Goal: Task Accomplishment & Management: Use online tool/utility

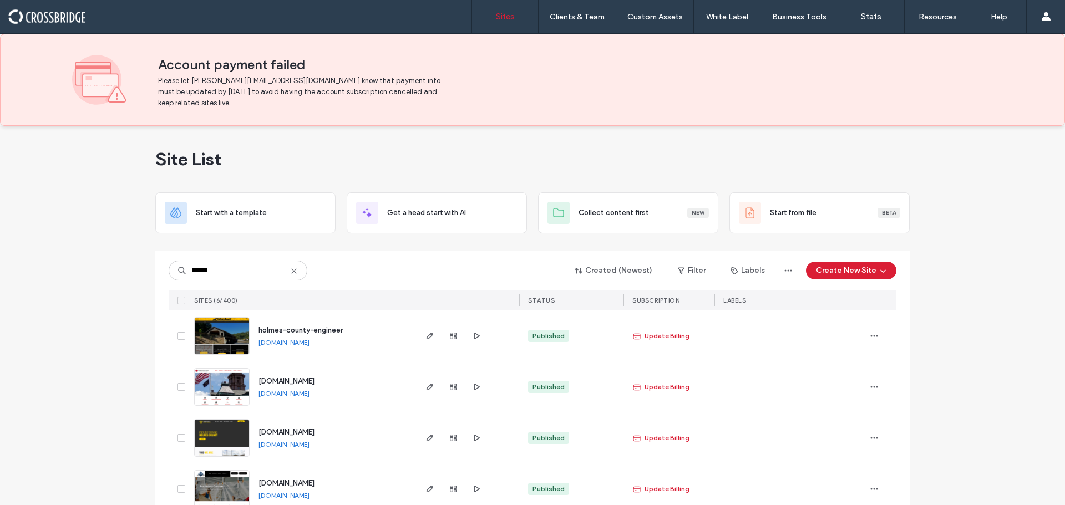
type input "******"
click at [232, 337] on img at bounding box center [222, 355] width 54 height 75
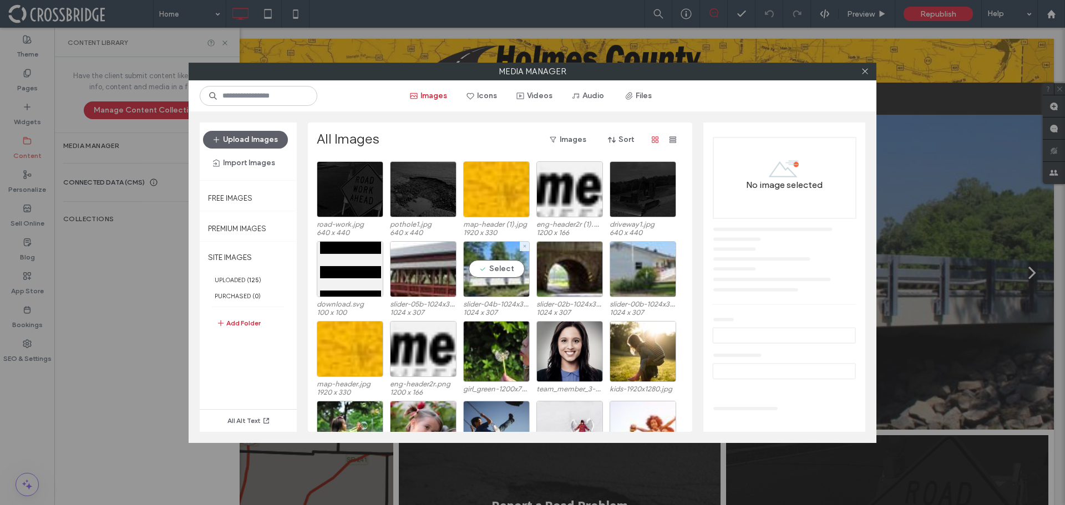
scroll to position [1034, 0]
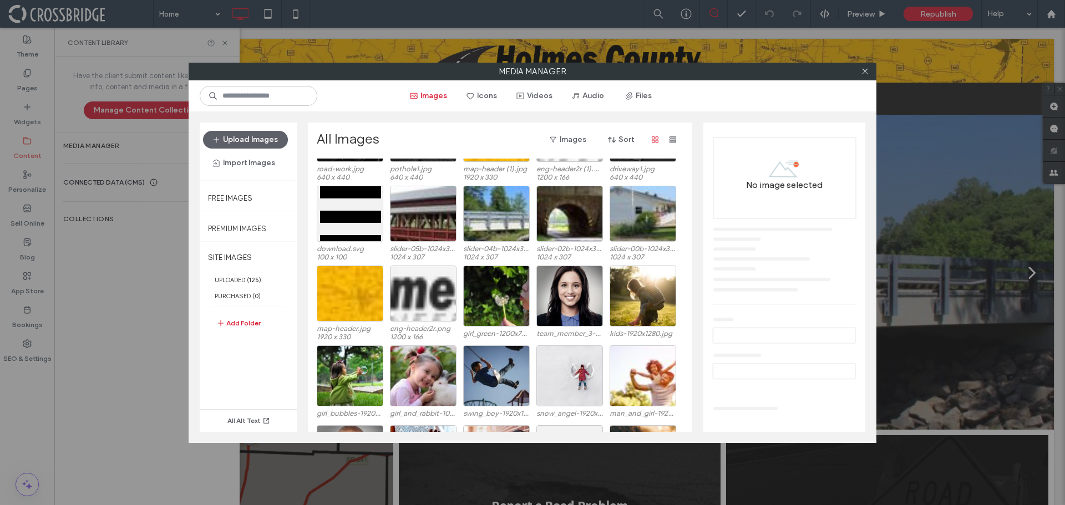
click at [451, 289] on div at bounding box center [423, 294] width 67 height 56
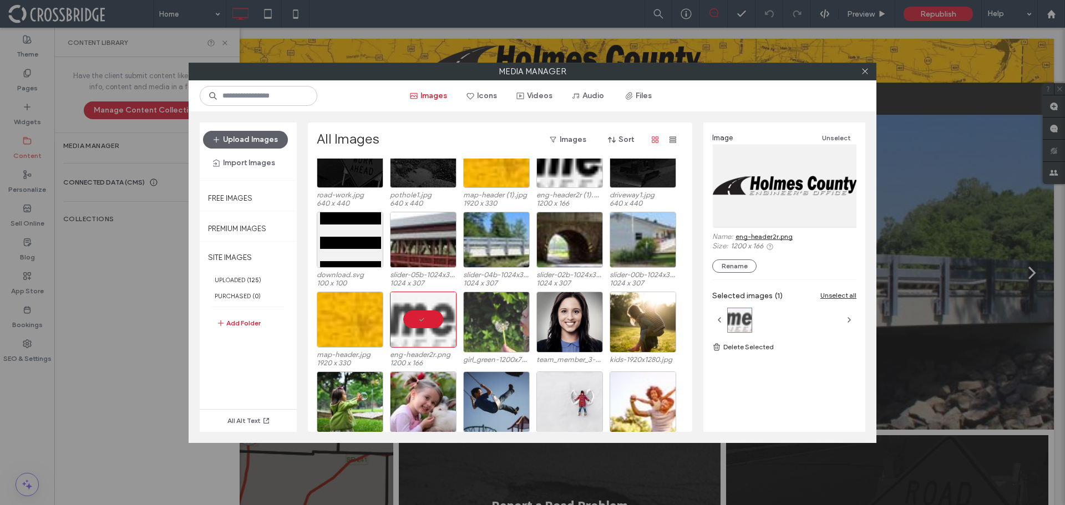
scroll to position [978, 0]
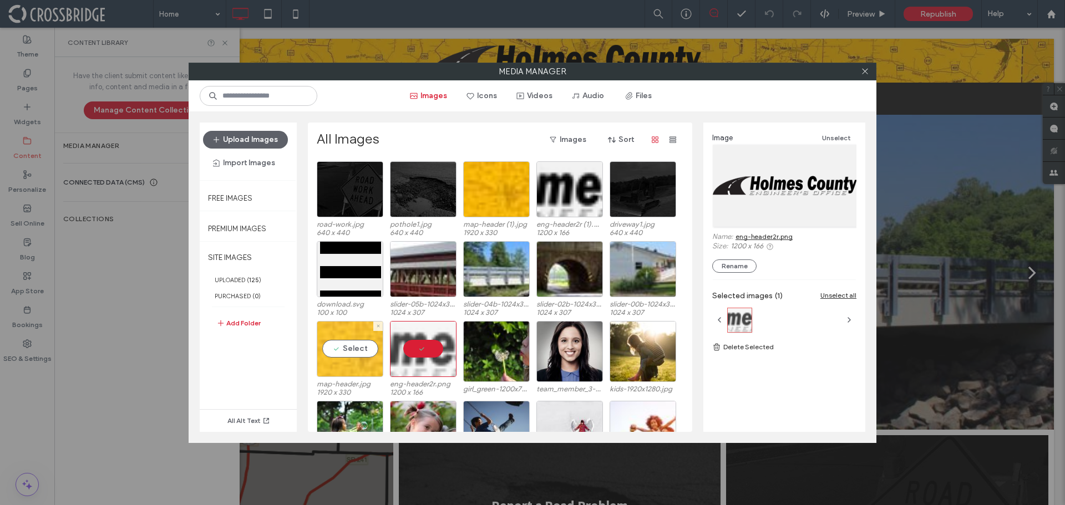
click at [366, 358] on div "Select" at bounding box center [350, 349] width 67 height 56
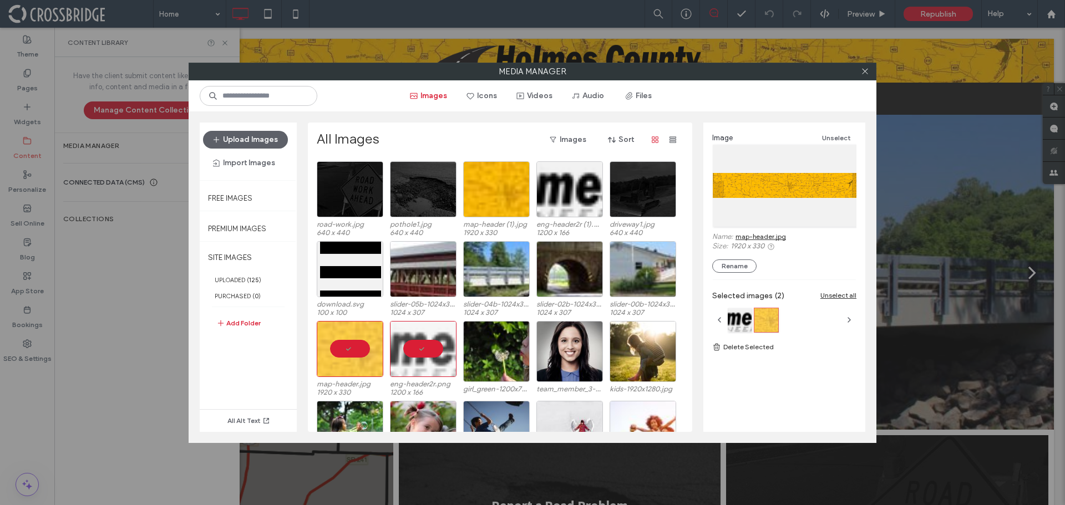
click at [755, 235] on link "map-header.jpg" at bounding box center [761, 236] width 50 height 8
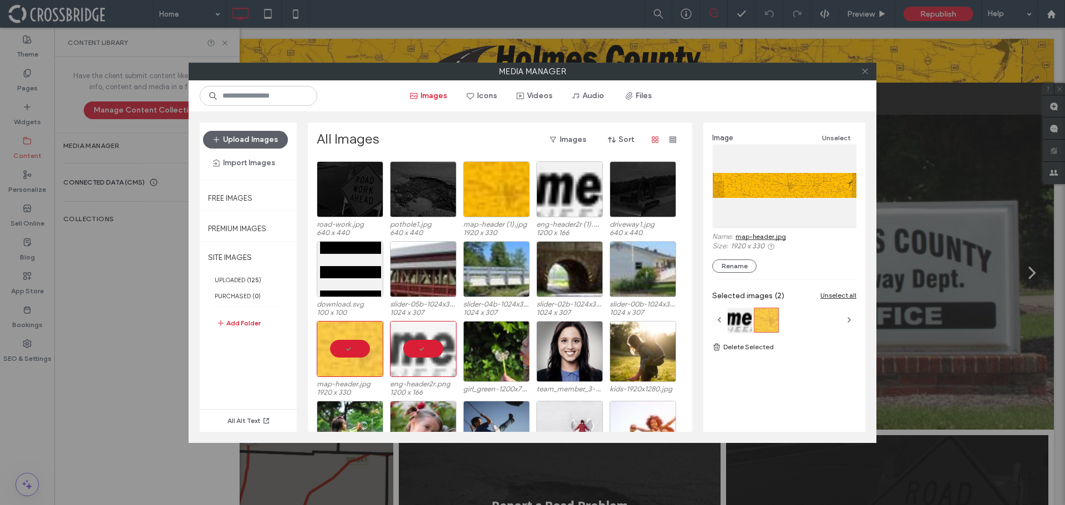
click at [864, 73] on icon at bounding box center [865, 71] width 8 height 8
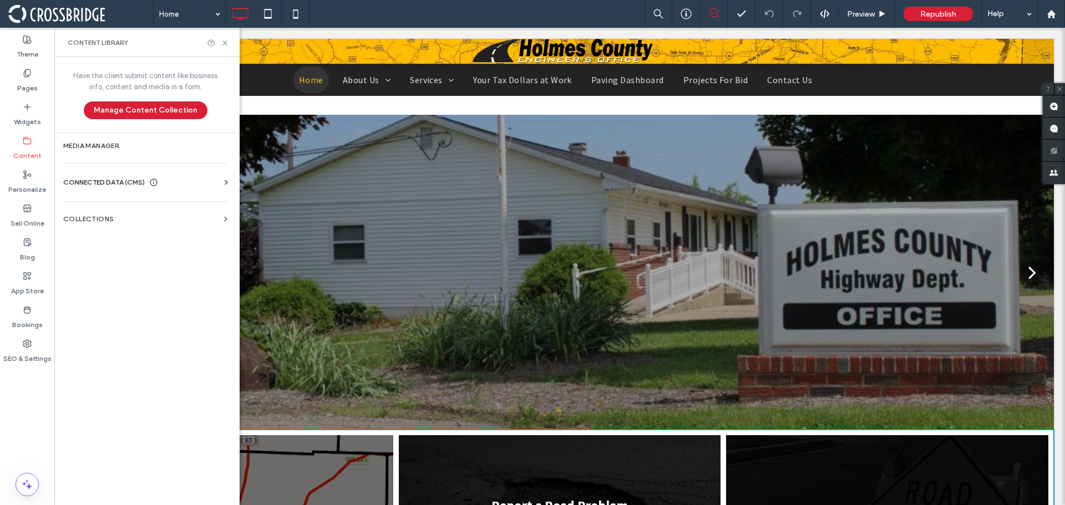
scroll to position [1081, 0]
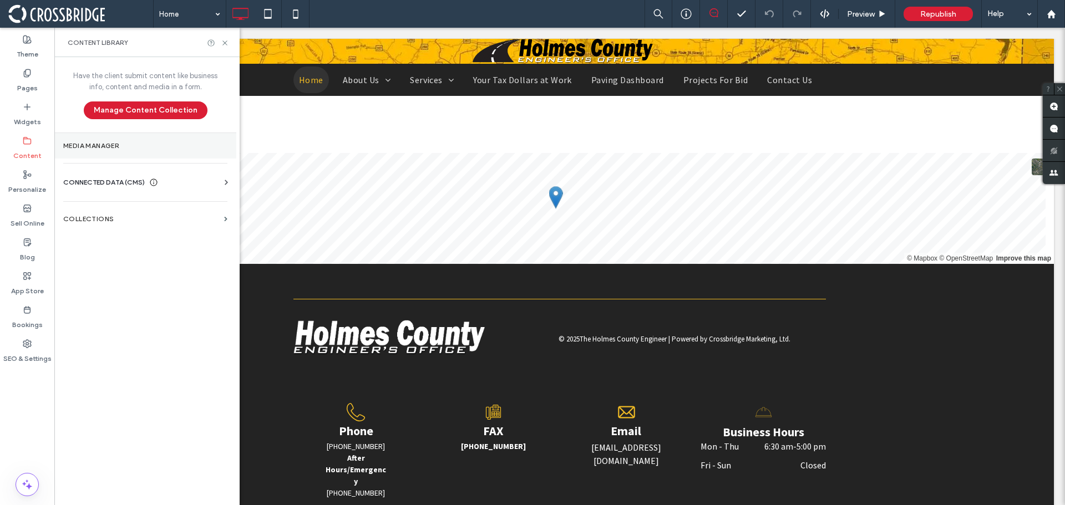
click at [90, 139] on section "Media Manager" at bounding box center [145, 146] width 182 height 26
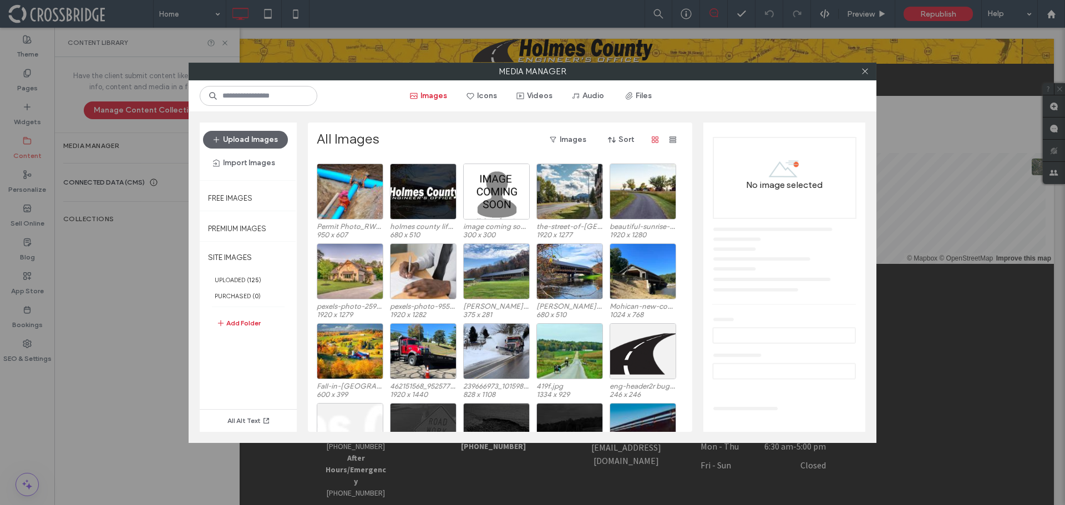
scroll to position [201, 0]
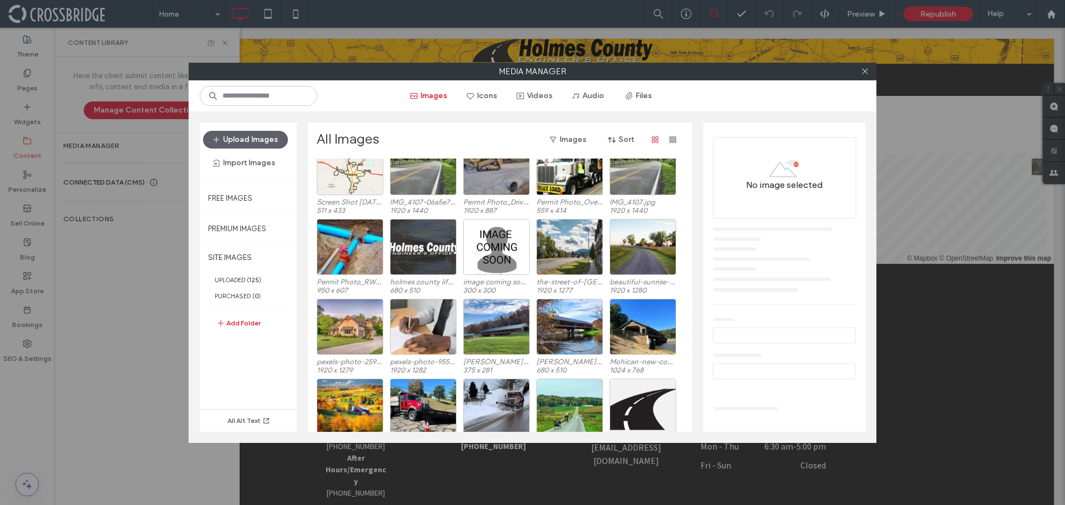
click at [422, 246] on div at bounding box center [423, 247] width 67 height 56
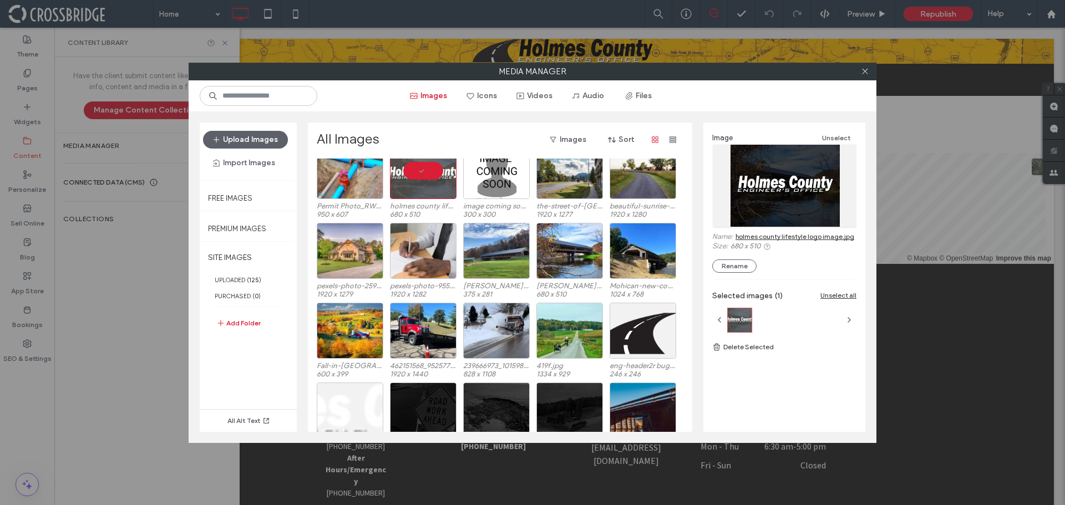
scroll to position [388, 0]
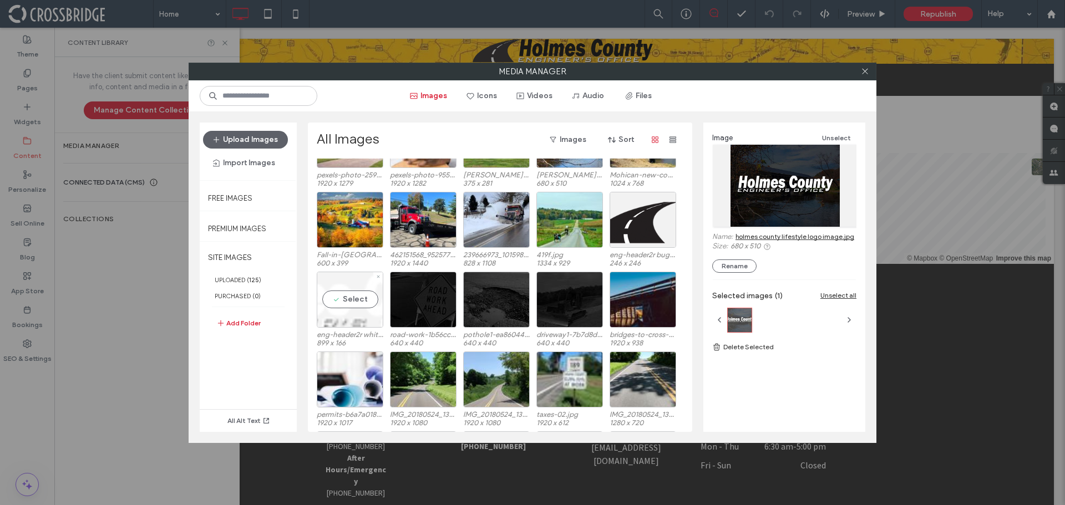
click at [358, 297] on div "Select" at bounding box center [350, 300] width 67 height 56
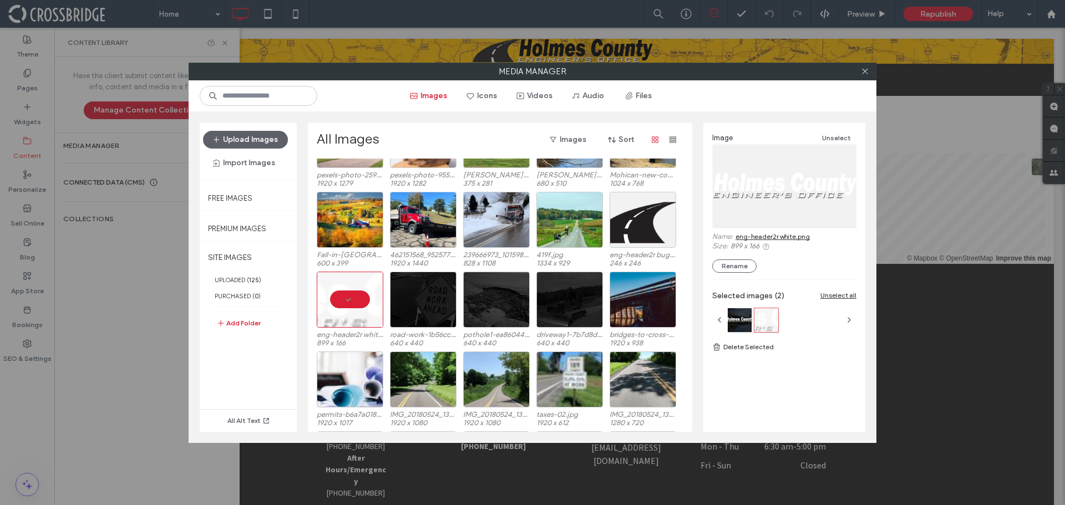
click at [777, 242] on label "899 x 166" at bounding box center [794, 246] width 126 height 8
click at [780, 237] on link "eng-header2r white.png" at bounding box center [773, 236] width 74 height 8
click at [863, 73] on icon at bounding box center [865, 71] width 8 height 8
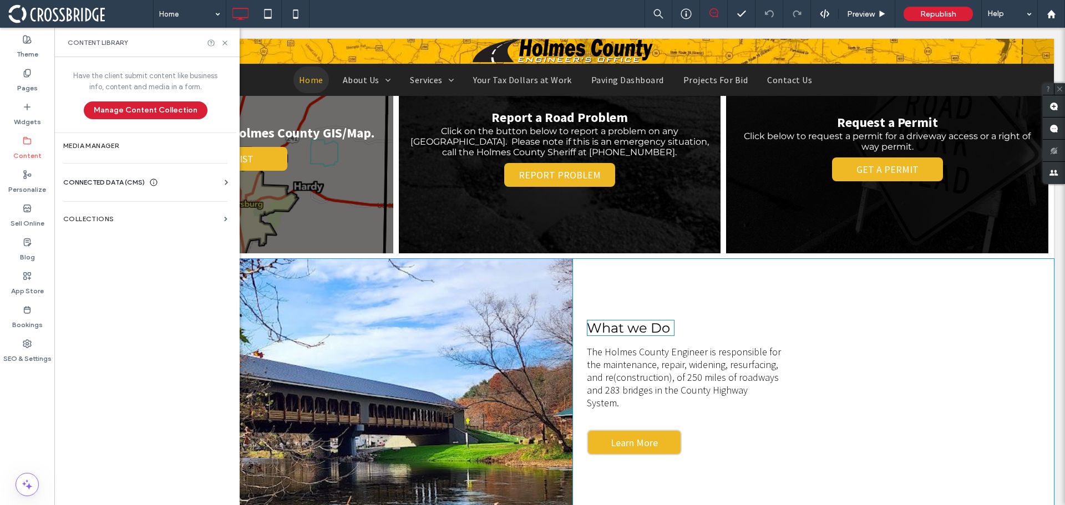
click at [636, 333] on span "What we Do" at bounding box center [628, 328] width 83 height 16
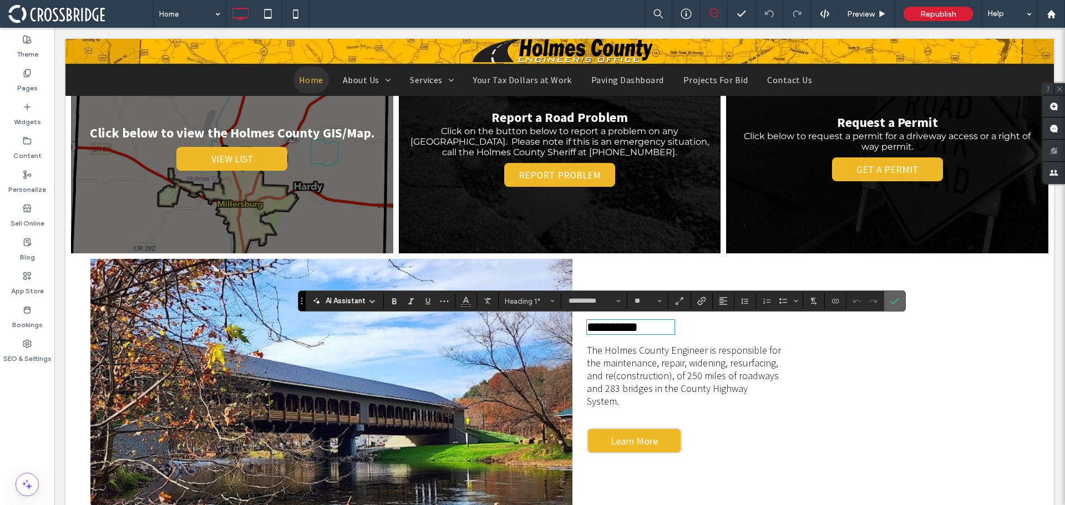
click at [892, 303] on icon "Confirm" at bounding box center [894, 301] width 9 height 9
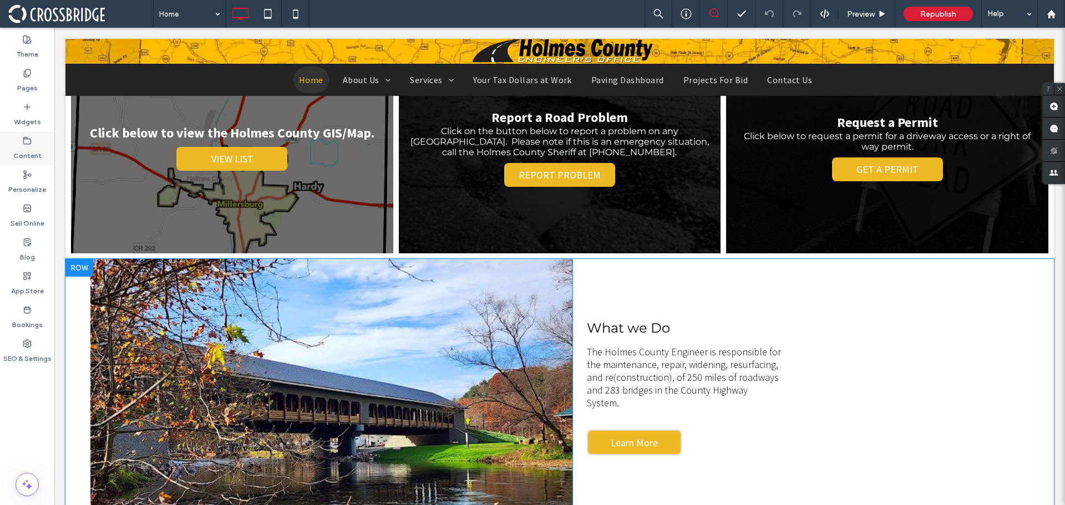
click at [34, 158] on label "Content" at bounding box center [27, 153] width 28 height 16
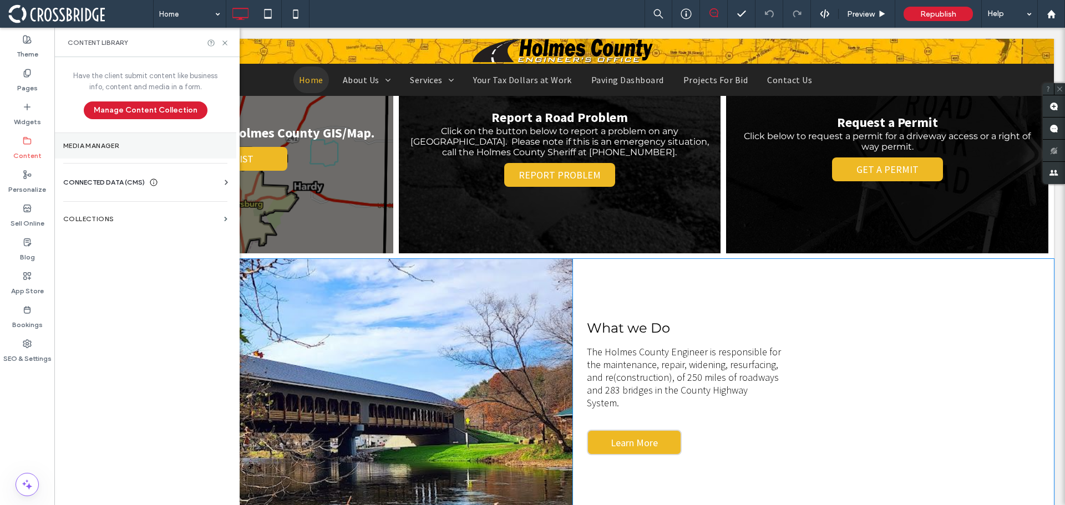
click at [115, 151] on section "Media Manager" at bounding box center [145, 146] width 182 height 26
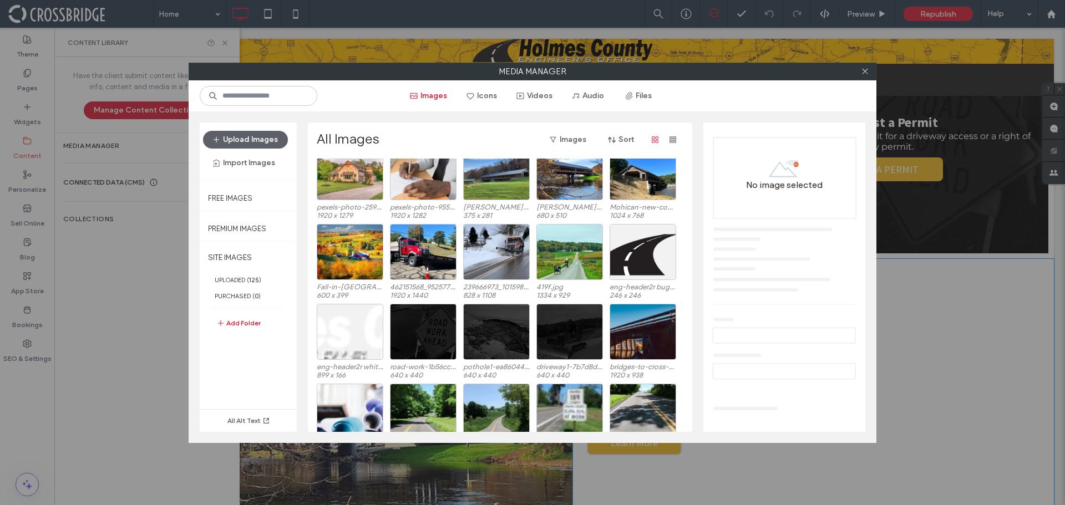
scroll to position [467, 0]
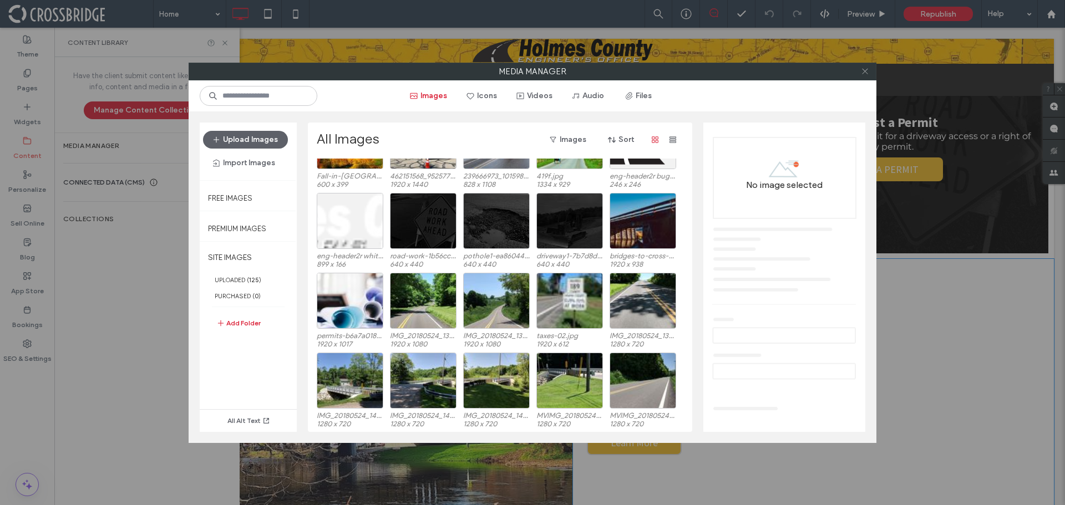
click at [864, 69] on icon at bounding box center [865, 71] width 8 height 8
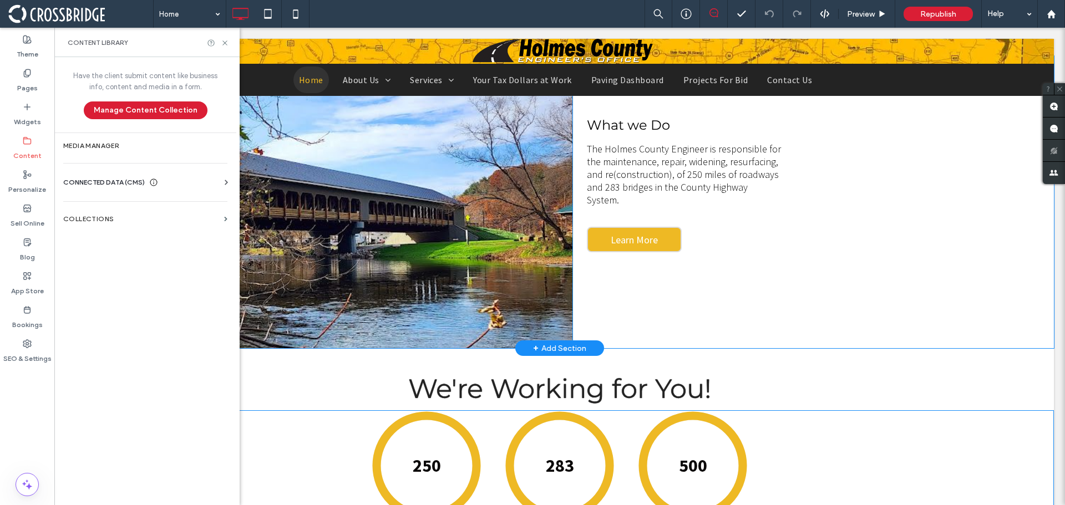
scroll to position [1081, 0]
